Goal: Information Seeking & Learning: Find specific fact

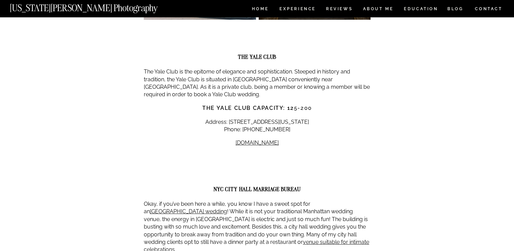
scroll to position [4376, 0]
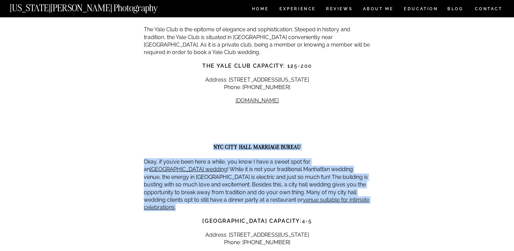
drag, startPoint x: 214, startPoint y: 52, endPoint x: 325, endPoint y: 113, distance: 126.3
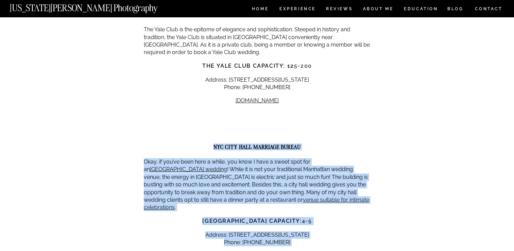
click at [288, 251] on p "[DOMAIN_NAME]" at bounding box center [257, 255] width 227 height 7
copy div "NYC City Hall MARRIAGE BUREAU Okay, if you’ve been here a while, you know I hav…"
click at [276, 158] on p "Okay, if you’ve been here a while, you know I have a sweet spot for an NYC city…" at bounding box center [257, 184] width 227 height 53
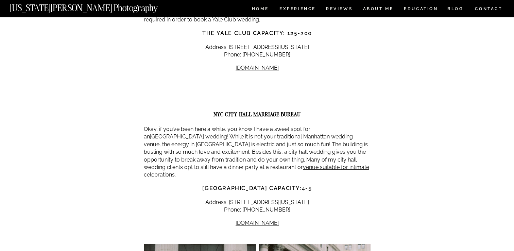
scroll to position [4413, 0]
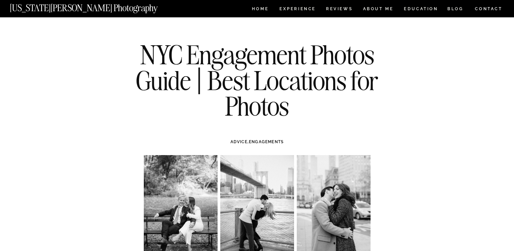
scroll to position [7881, 0]
